Goal: Contribute content: Add original content to the website for others to see

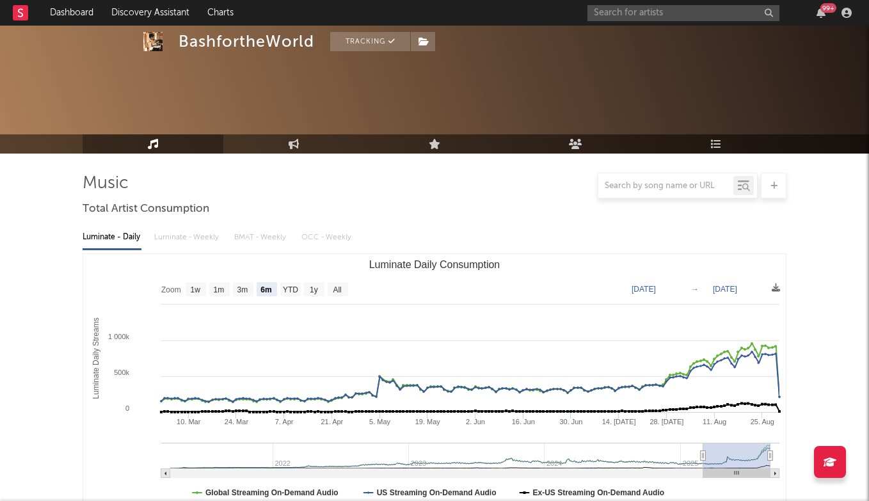
select select "6m"
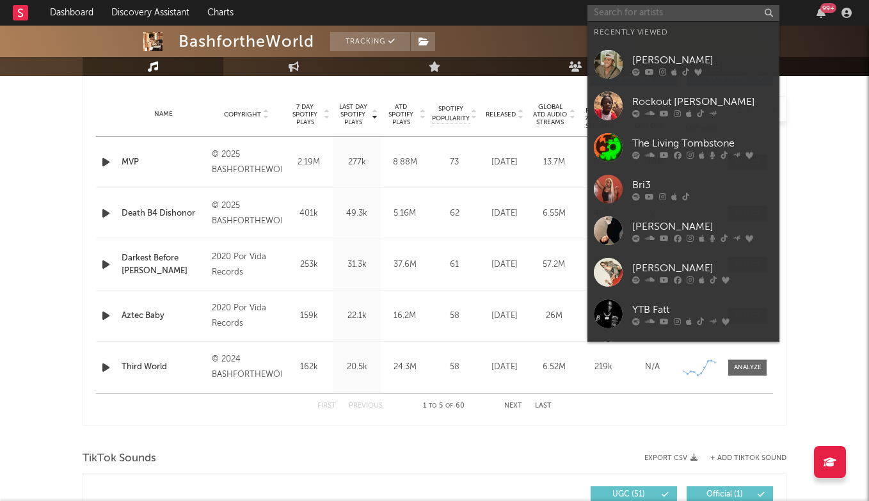
click at [624, 15] on input "text" at bounding box center [683, 13] width 192 height 16
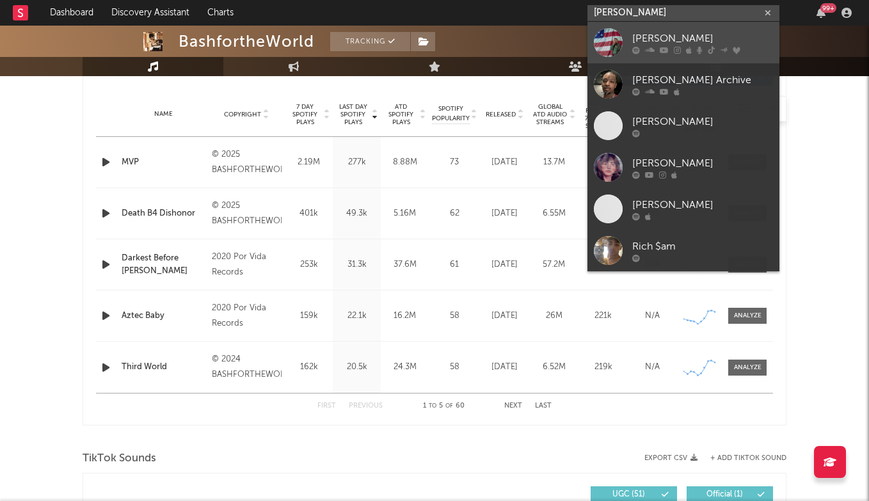
type input "[PERSON_NAME]"
click at [631, 40] on link "[PERSON_NAME]" at bounding box center [683, 43] width 192 height 42
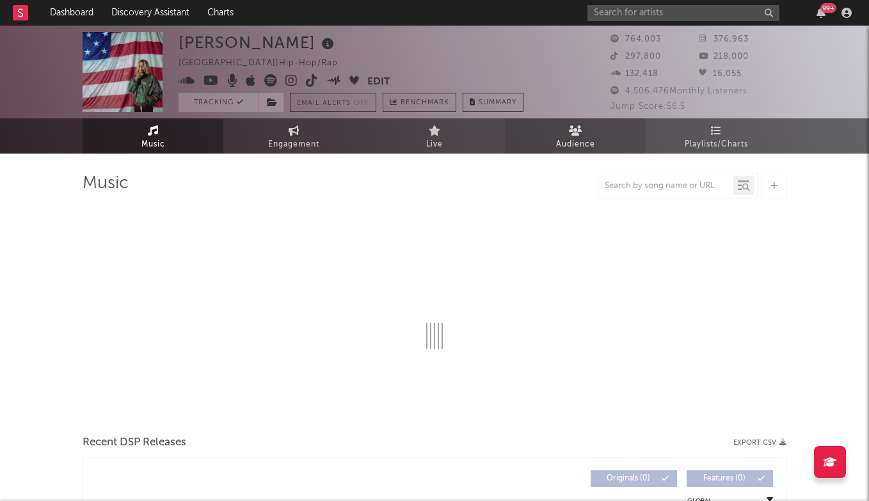
select select "6m"
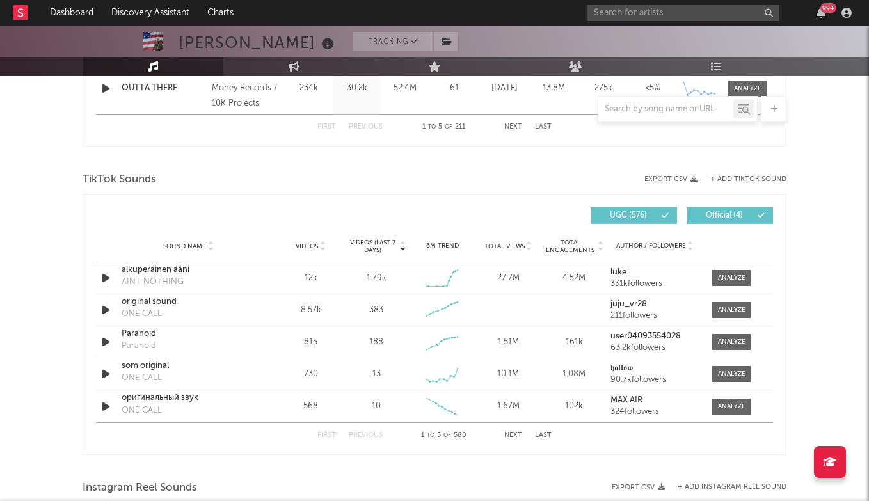
scroll to position [789, 0]
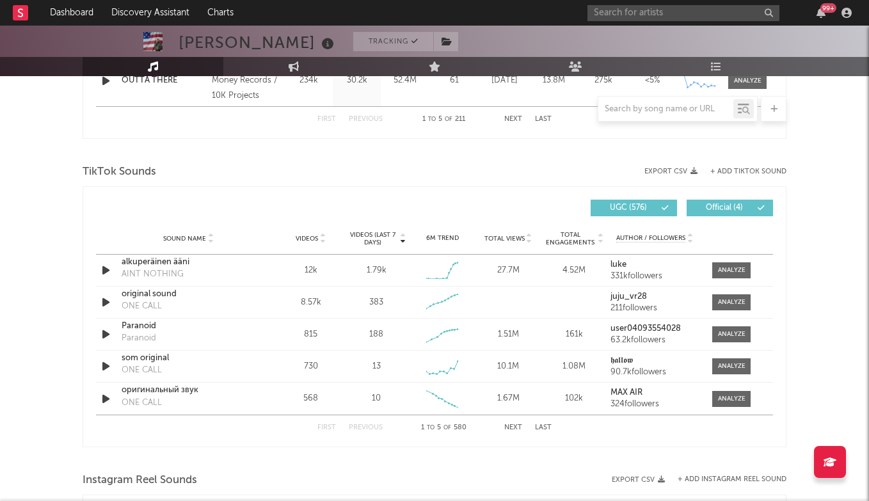
click at [730, 172] on button "+ Add TikTok Sound" at bounding box center [748, 171] width 76 height 7
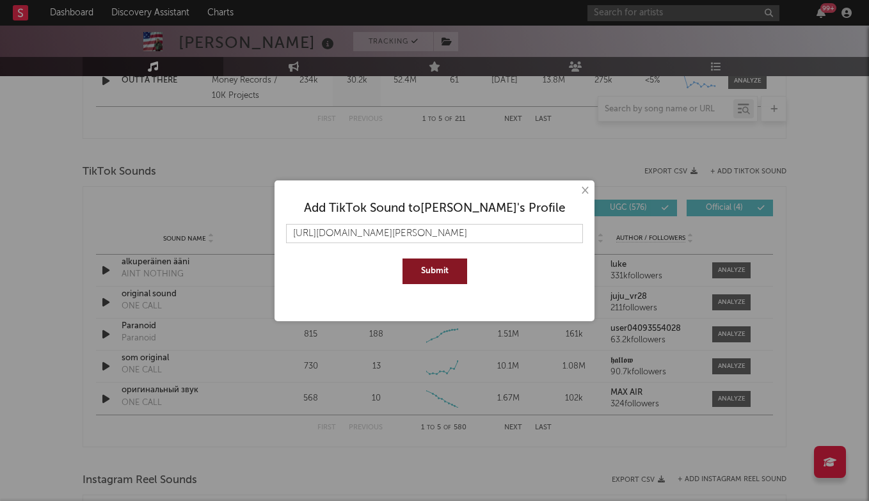
type input "[URL][DOMAIN_NAME][PERSON_NAME]"
click at [441, 268] on button "Submit" at bounding box center [434, 271] width 65 height 26
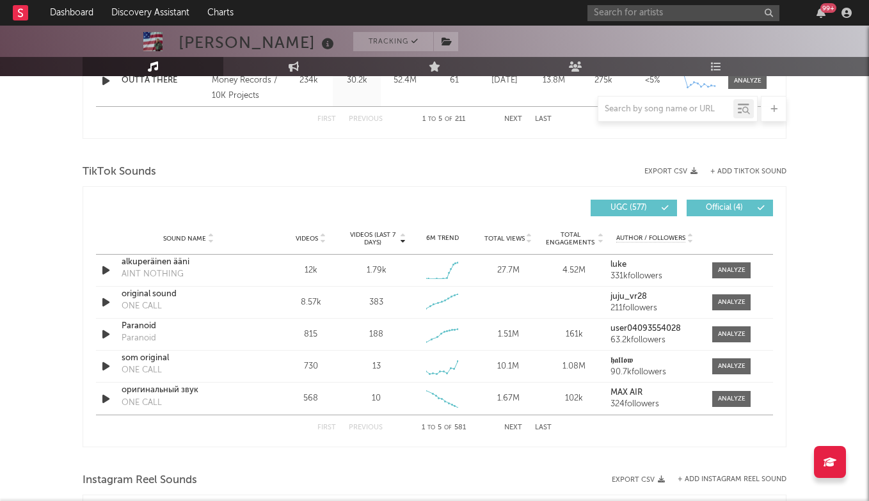
click at [548, 426] on button "Last" at bounding box center [543, 427] width 17 height 7
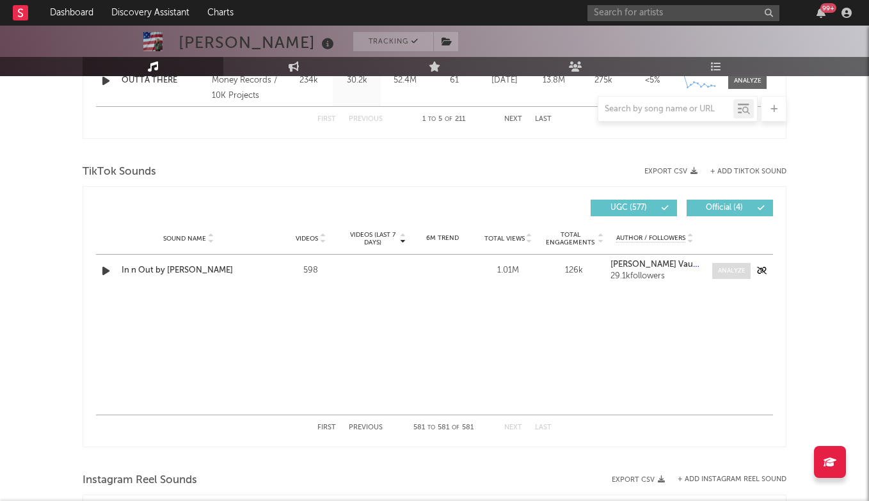
click at [731, 271] on div at bounding box center [732, 271] width 28 height 10
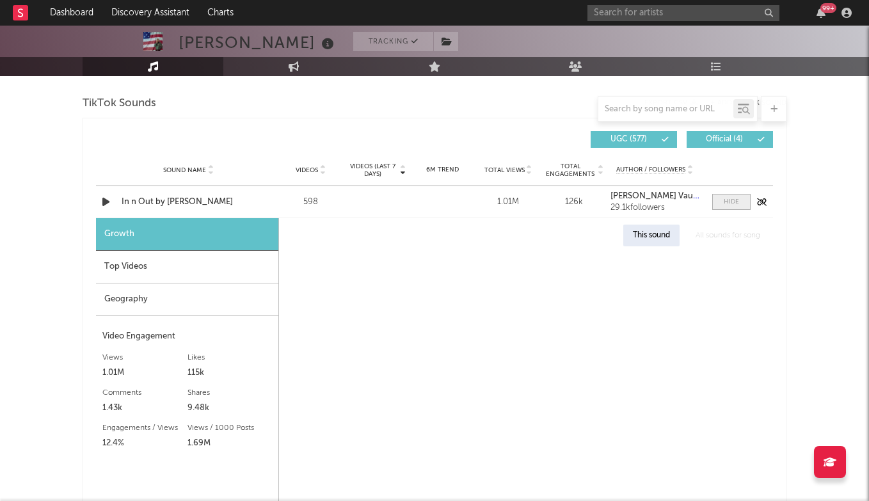
scroll to position [912, 0]
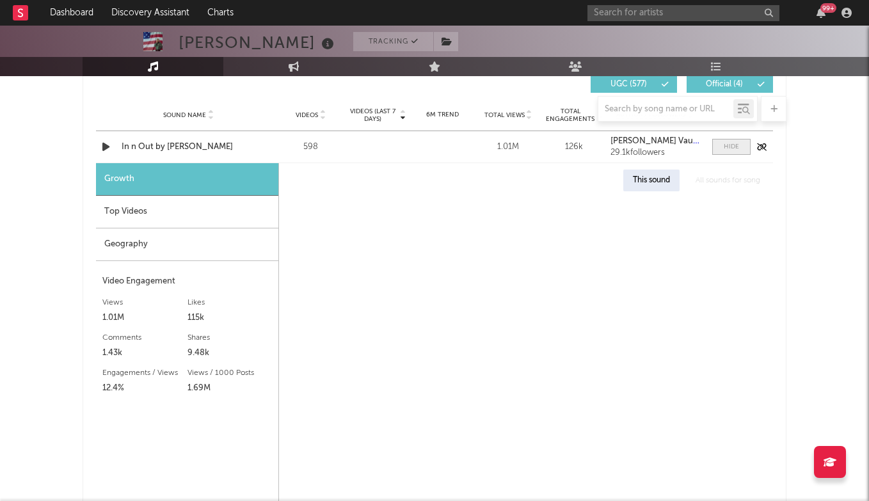
select select "1w"
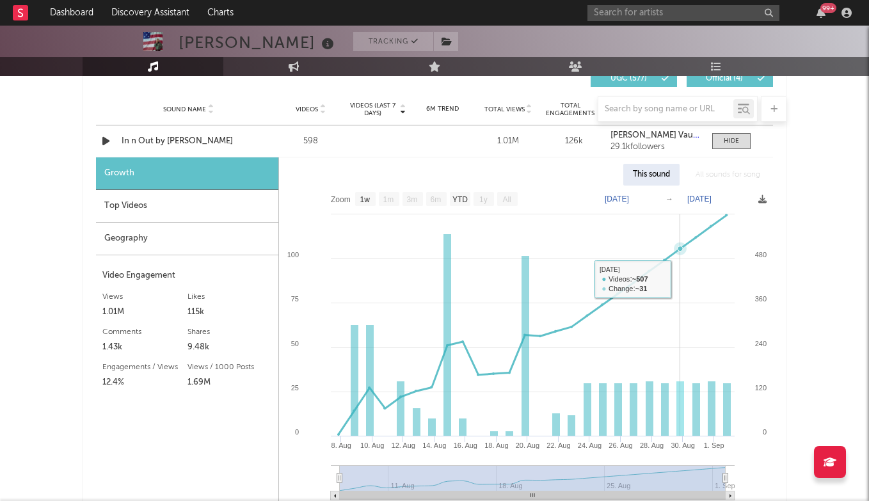
scroll to position [999, 0]
